Goal: Navigation & Orientation: Find specific page/section

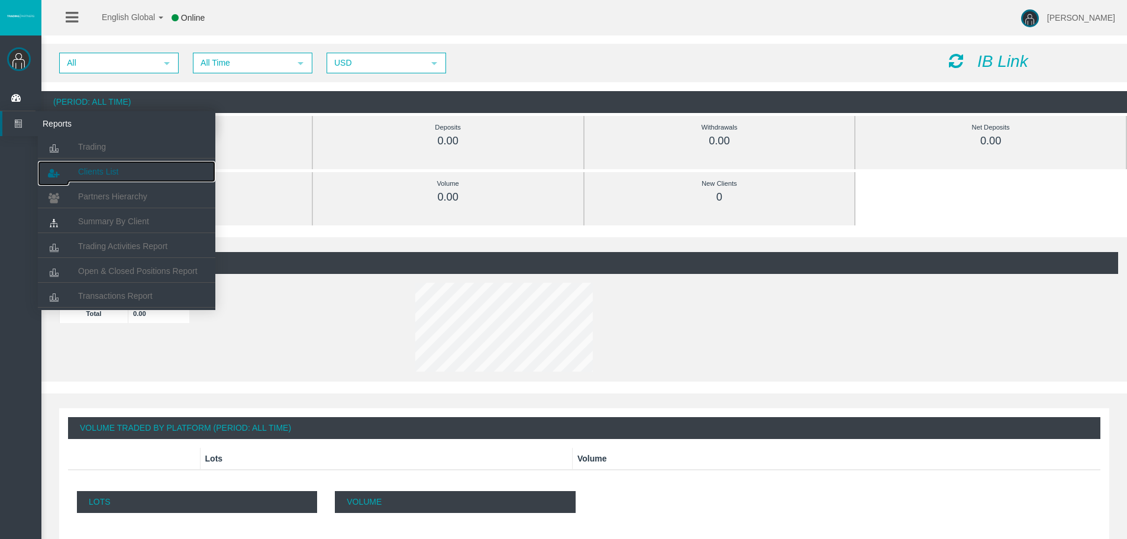
click at [131, 170] on link "Clients List" at bounding box center [127, 171] width 178 height 21
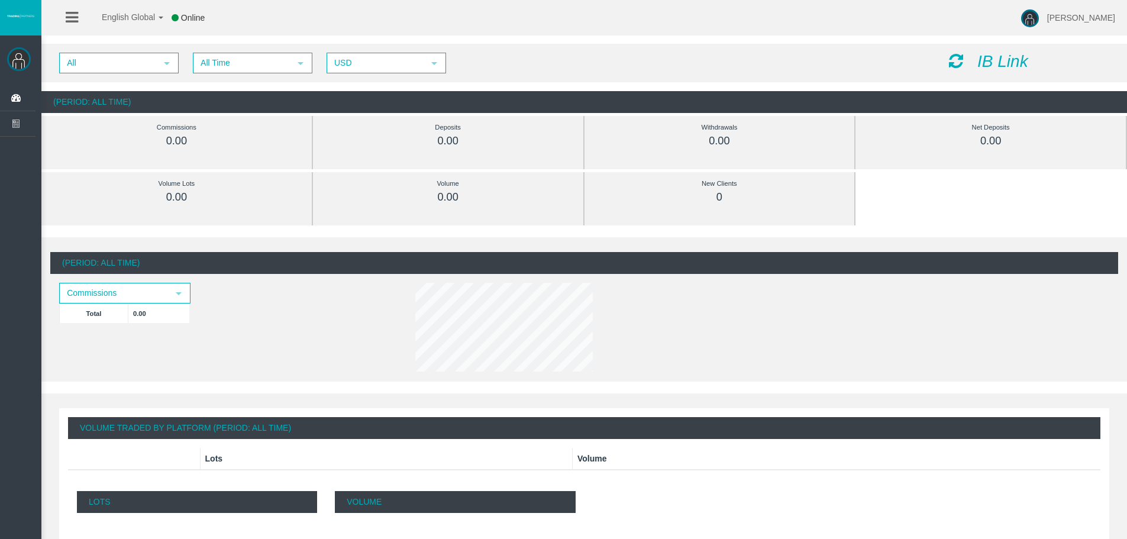
click at [70, 9] on link at bounding box center [72, 18] width 12 height 36
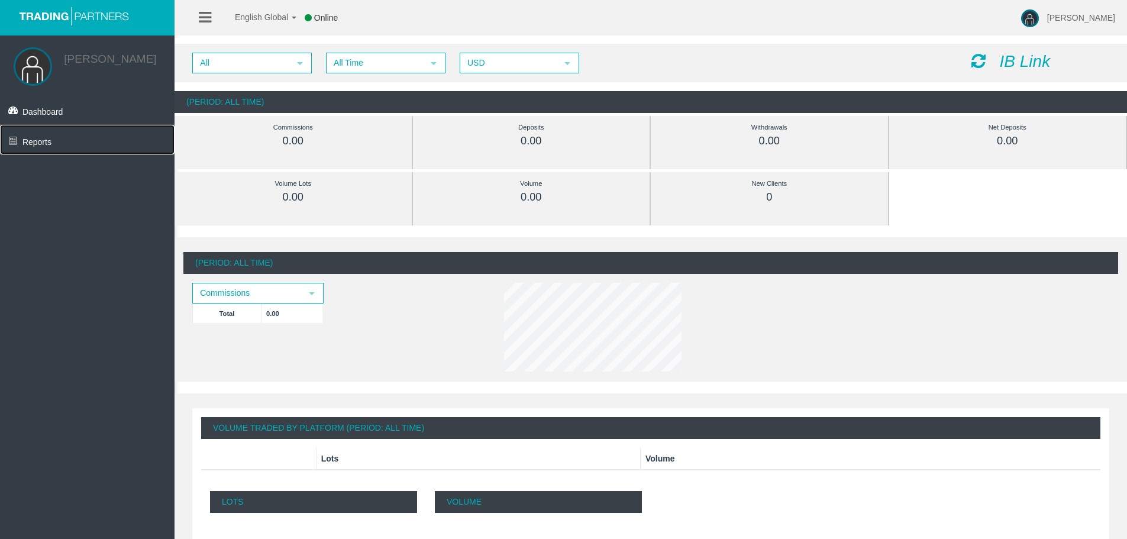
click at [62, 145] on link "Reports" at bounding box center [87, 140] width 175 height 30
click at [64, 109] on link "Dashboard" at bounding box center [87, 110] width 175 height 30
click at [211, 17] on icon at bounding box center [205, 17] width 12 height 15
